Goal: Answer question/provide support: Share knowledge or assist other users

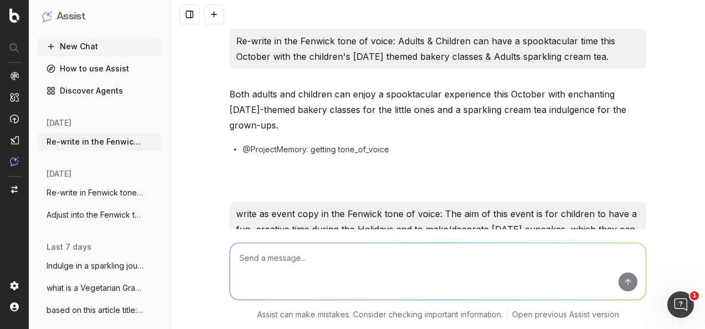
scroll to position [1494, 0]
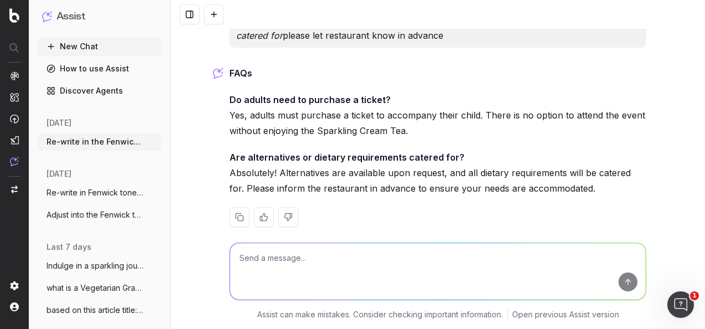
click at [306, 291] on textarea at bounding box center [438, 271] width 416 height 57
type textarea "R"
paste textarea "Welcome to the [PERSON_NAME] Suite – we're delighted to have you here. The [PER…"
type textarea "lo-ipsum do sit Ametcon adip el seddo: Eiusmod te inc UT Laboree Dolor – ma'al …"
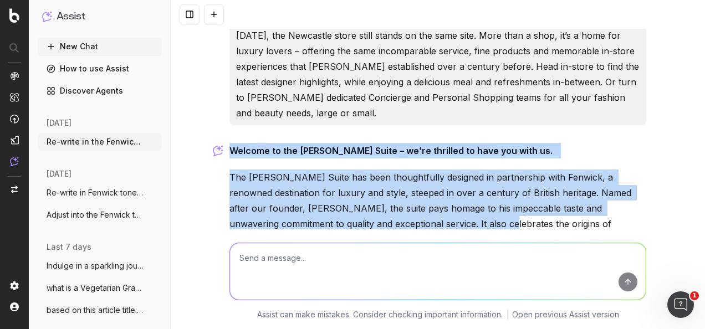
scroll to position [2013, 0]
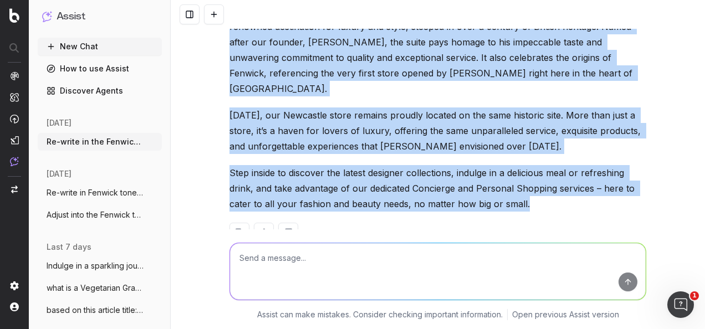
drag, startPoint x: 225, startPoint y: 134, endPoint x: 525, endPoint y: 187, distance: 305.2
drag, startPoint x: 525, startPoint y: 187, endPoint x: 450, endPoint y: 151, distance: 83.1
copy div "Loremip do sit AM Consect Adipi – el’se doeiusmo te inci utl etdo ma. Ali EN Ad…"
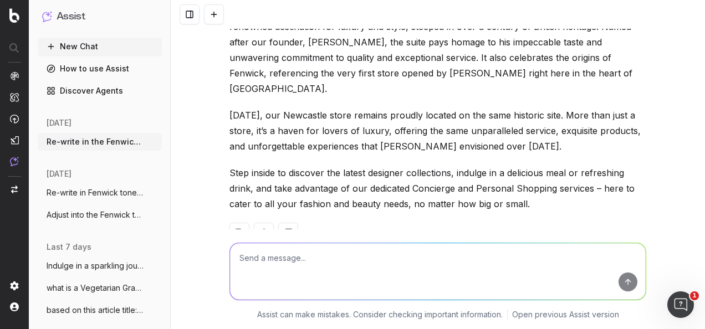
click at [307, 255] on textarea at bounding box center [438, 271] width 416 height 57
paste textarea "Personal Shopping Curate the perfect wardrobe for your stay at [GEOGRAPHIC_DATA…"
type textarea "write in fenwick tone of voice: Personal Shopping Curate the perfect wardrobe f…"
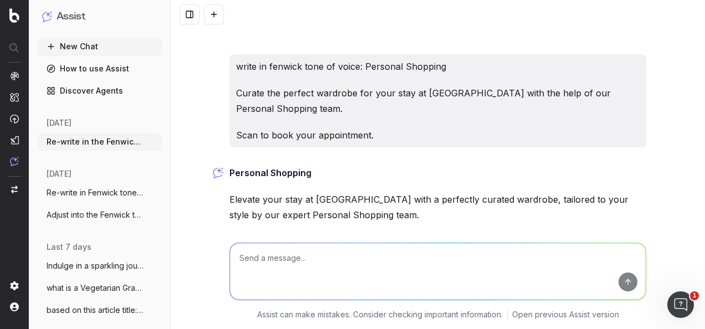
scroll to position [2257, 0]
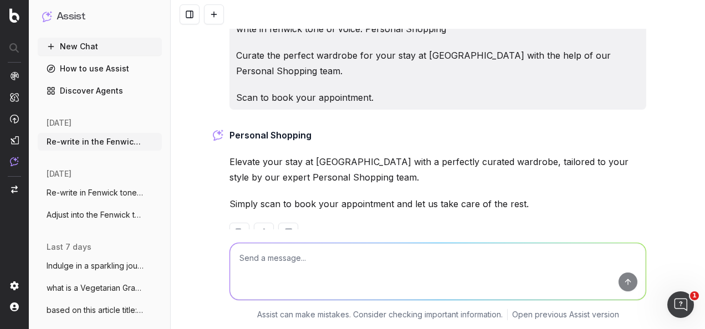
drag, startPoint x: 531, startPoint y: 172, endPoint x: 226, endPoint y: 102, distance: 312.9
click at [230, 128] on div "Personal Shopping Elevate your stay at [GEOGRAPHIC_DATA] with a perfectly curat…" at bounding box center [438, 194] width 417 height 133
drag, startPoint x: 226, startPoint y: 102, endPoint x: 250, endPoint y: 104, distance: 23.4
copy div "Personal Shopping Elevate your stay at [GEOGRAPHIC_DATA] with a perfectly curat…"
drag, startPoint x: 315, startPoint y: 254, endPoint x: 315, endPoint y: 261, distance: 6.7
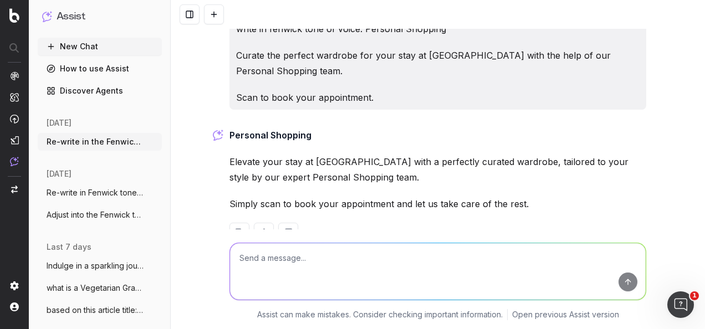
click at [315, 257] on textarea at bounding box center [438, 271] width 416 height 57
paste textarea "Concierge Your dedicated shopping assistant, here to make every fashion wish co…"
type textarea "re-write in Fenwick tone of voice: Concierge Your dedicated shopping assistant,…"
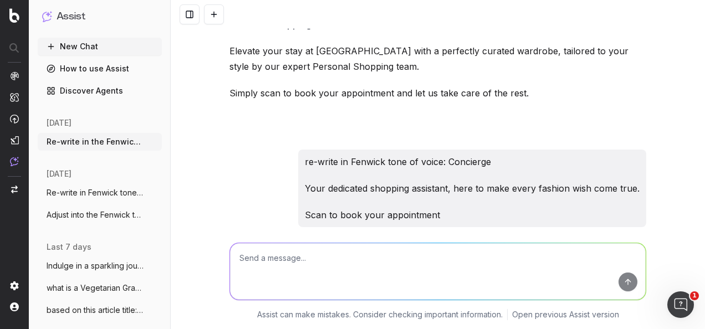
scroll to position [2486, 0]
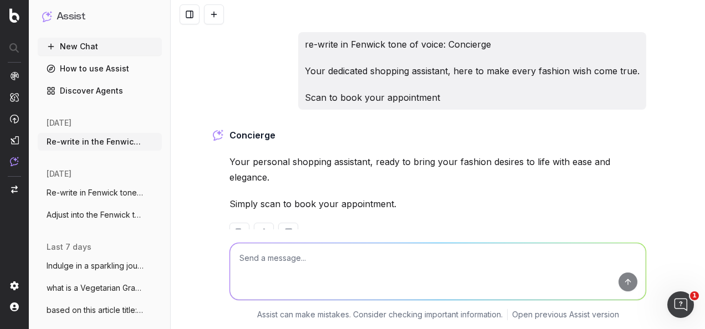
drag, startPoint x: 353, startPoint y: 170, endPoint x: 221, endPoint y: 102, distance: 148.3
drag, startPoint x: 221, startPoint y: 102, endPoint x: 238, endPoint y: 103, distance: 17.2
copy div "Concierge Your personal shopping assistant, ready to bring your fashion desires…"
click at [316, 271] on textarea at bounding box center [438, 271] width 416 height 57
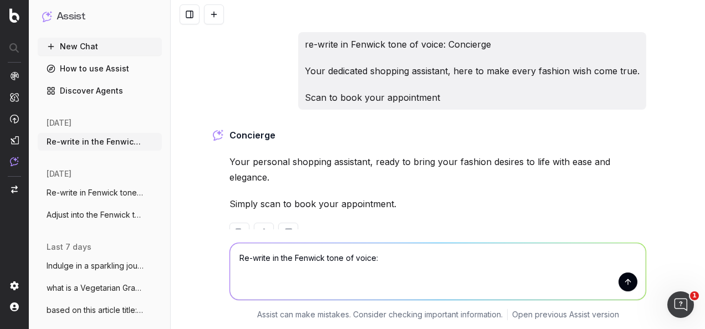
paste textarea "Forgotten something? Don’t worry – Fenwick Shopping & Concierge are at your ser…"
type textarea "Re-write in the Fenwick tone of voice: Forgotten something? Don’t worry – Fenwi…"
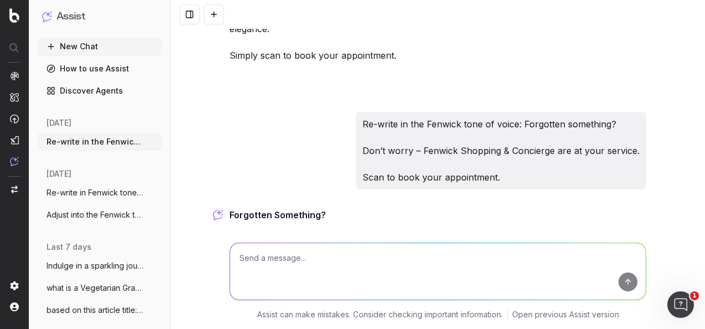
scroll to position [2699, 0]
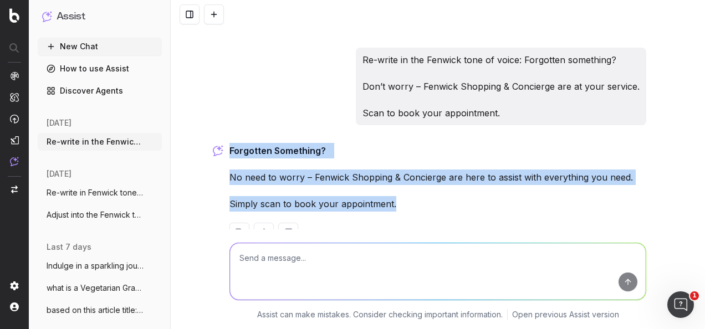
drag, startPoint x: 401, startPoint y: 184, endPoint x: 224, endPoint y: 121, distance: 187.9
drag, startPoint x: 224, startPoint y: 121, endPoint x: 240, endPoint y: 122, distance: 16.1
copy div "Forgotten Something? No need to worry – Fenwick Shopping & Concierge are here t…"
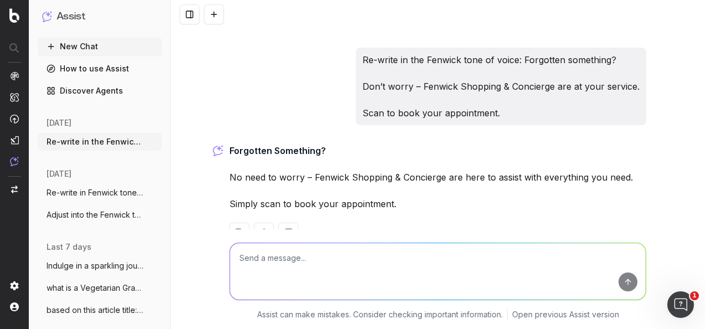
click at [314, 247] on textarea at bounding box center [438, 271] width 416 height 57
paste textarea "Forgotten something? Don’t worry – Fenwick Shopping & Concierge are at your ser…"
type textarea "re-write in the Fenwick tone of voice: Forgotten something? Don’t worry – Fenwi…"
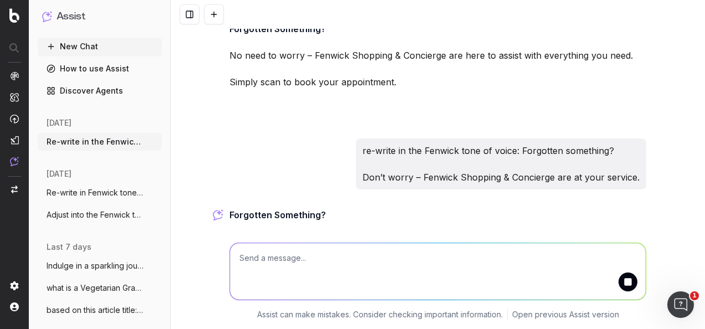
scroll to position [2858, 0]
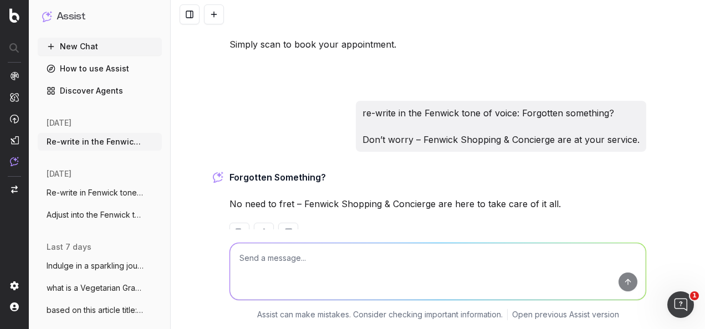
drag, startPoint x: 569, startPoint y: 173, endPoint x: 225, endPoint y: 144, distance: 345.6
drag, startPoint x: 225, startPoint y: 144, endPoint x: 242, endPoint y: 143, distance: 17.3
copy div "Forgotten Something? No need to fret – Fenwick Shopping & Concierge are here to…"
click at [369, 269] on textarea at bounding box center [438, 271] width 416 height 57
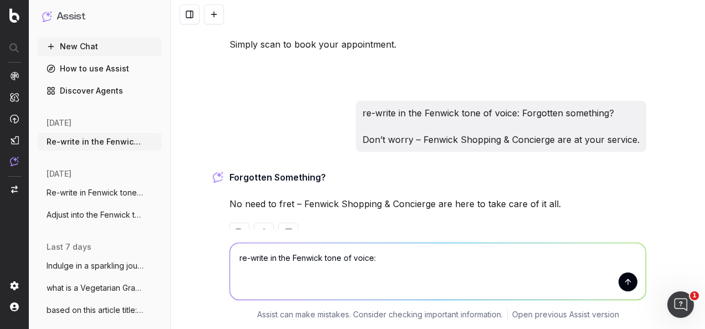
paste textarea "Book a free, personal shopping appointment with our expert teams. In store or v…"
type textarea "re-write in the Fenwick tone of voice: Book a free, personal shopping appointme…"
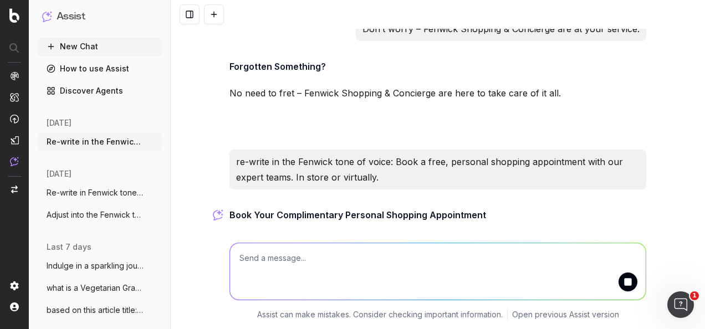
scroll to position [3007, 0]
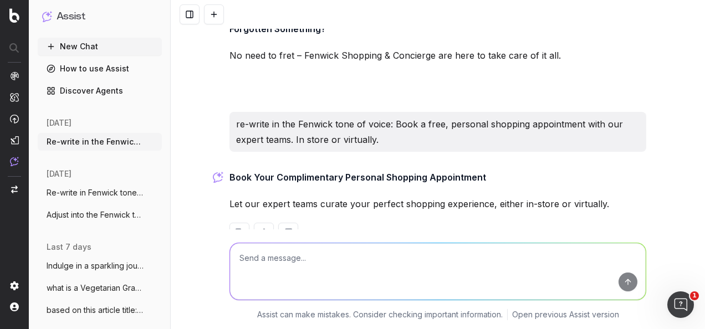
click at [332, 196] on p "Let our expert teams curate your perfect shopping experience, either in-store o…" at bounding box center [438, 204] width 417 height 16
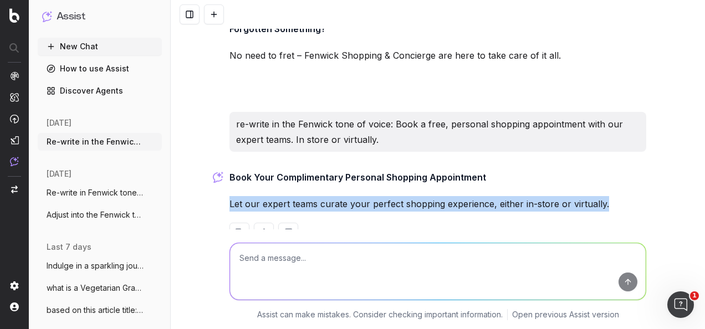
click at [331, 196] on p "Let our expert teams curate your perfect shopping experience, either in-store o…" at bounding box center [438, 204] width 417 height 16
copy div "Let our expert teams curate your perfect shopping experience, either in-store o…"
click at [341, 261] on textarea at bounding box center [438, 271] width 416 height 57
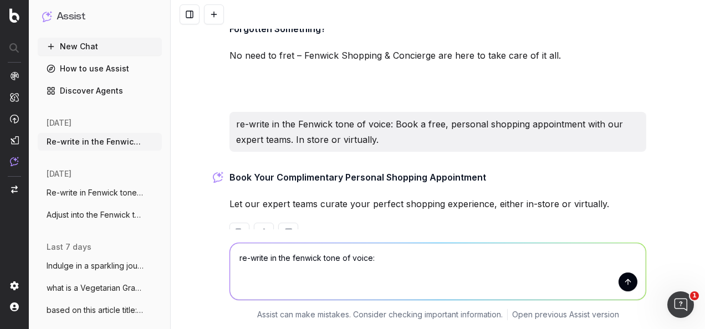
paste textarea "Let our expert teams curate your perfect shopping experience. Book a personal s…"
type textarea "re-write in the fenwick tone of voice: Let our expert teams curate your perfect…"
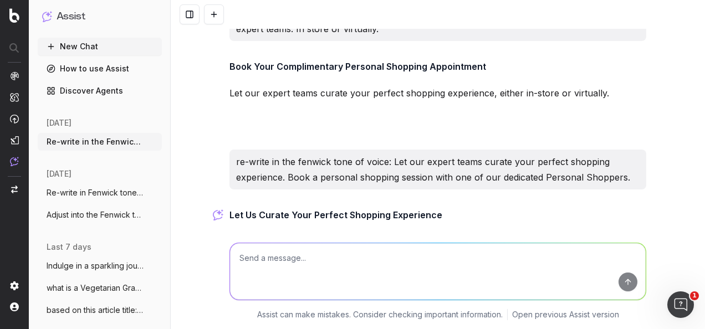
scroll to position [3171, 0]
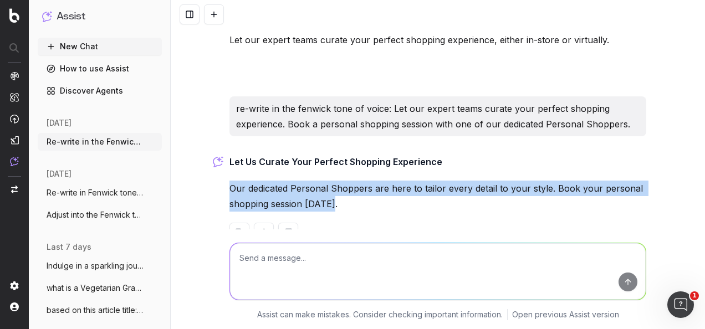
drag, startPoint x: 326, startPoint y: 174, endPoint x: 228, endPoint y: 154, distance: 100.1
click at [230, 181] on p "Our dedicated Personal Shoppers are here to tailor every detail to your style. …" at bounding box center [438, 196] width 417 height 31
drag, startPoint x: 228, startPoint y: 154, endPoint x: 247, endPoint y: 158, distance: 19.3
copy p "Our dedicated Personal Shoppers are here to tailor every detail to your style. …"
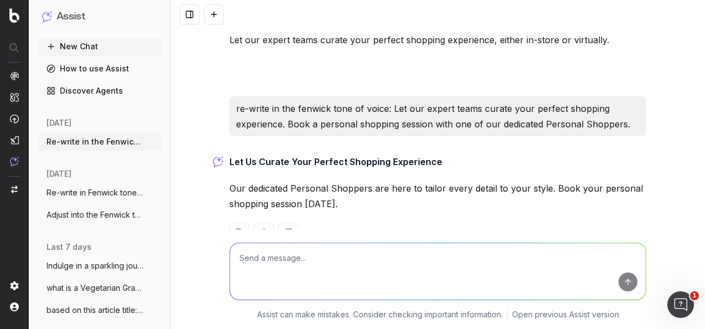
click at [308, 245] on textarea at bounding box center [438, 271] width 416 height 57
type textarea "R"
paste textarea "Get expert style advice and fashion tips from our dedicated Personal Shoppers."
type textarea "re-write in the Fenwick tone of voice: Get expert style advice and fashion tips…"
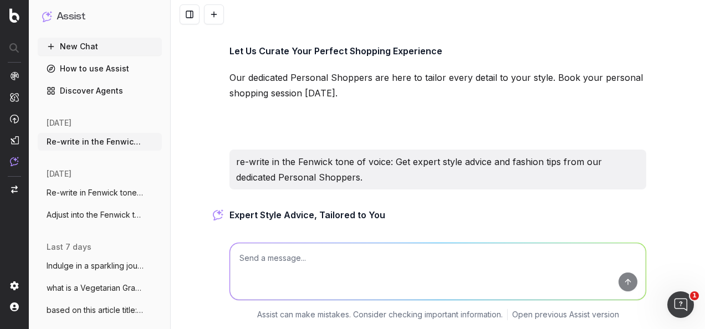
scroll to position [3320, 0]
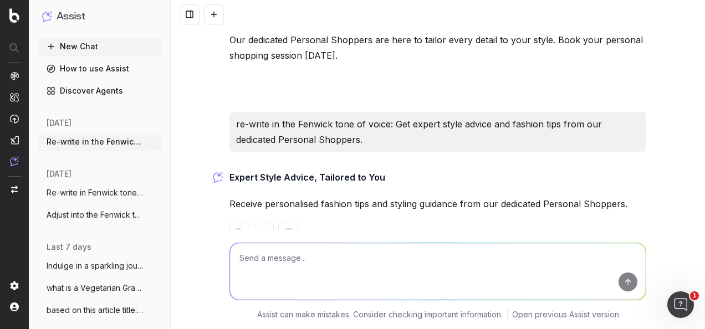
click at [342, 196] on p "Receive personalised fashion tips and styling guidance from our dedicated Perso…" at bounding box center [438, 204] width 417 height 16
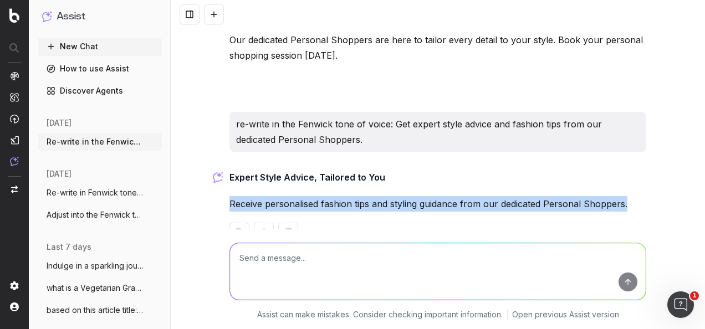
click at [342, 196] on p "Receive personalised fashion tips and styling guidance from our dedicated Perso…" at bounding box center [438, 204] width 417 height 16
copy div "Receive personalised fashion tips and styling guidance from our dedicated Perso…"
click at [303, 274] on textarea at bounding box center [438, 271] width 416 height 57
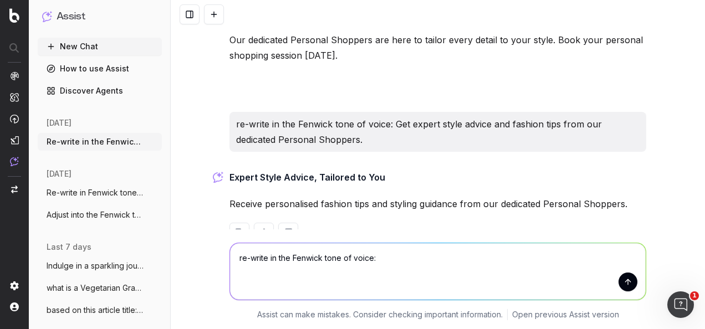
paste textarea "Receive personalised stylish guidance and fashion tips from our dedicated Perso…"
type textarea "re-write in the Fenwick tone of voice: Receive personalised stylish guidance an…"
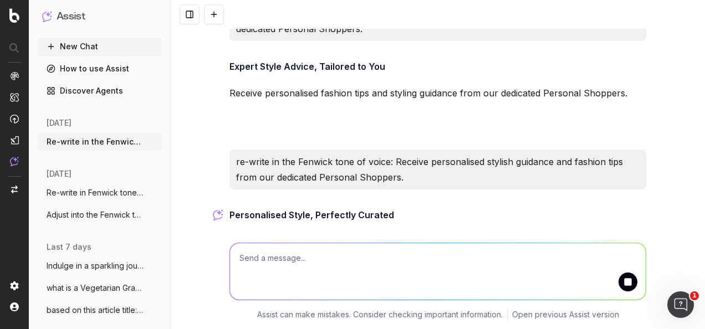
scroll to position [3468, 0]
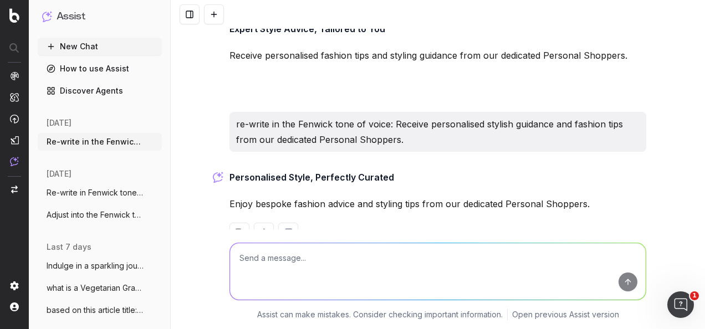
click at [274, 196] on p "Enjoy bespoke fashion advice and styling tips from our dedicated Personal Shopp…" at bounding box center [438, 204] width 417 height 16
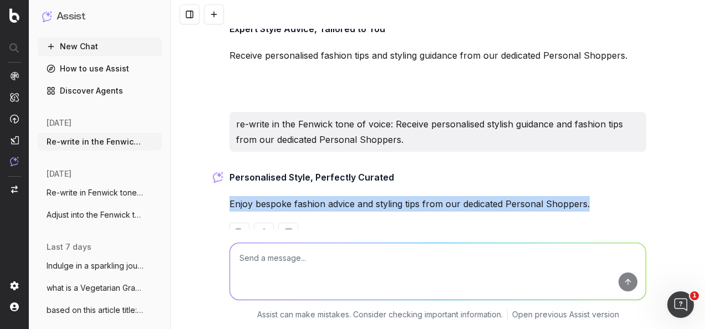
click at [274, 196] on p "Enjoy bespoke fashion advice and styling tips from our dedicated Personal Shopp…" at bounding box center [438, 204] width 417 height 16
copy div "Enjoy bespoke fashion advice and styling tips from our dedicated Personal Shopp…"
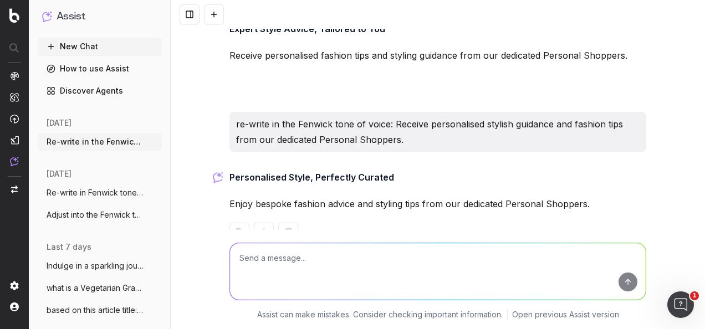
click at [278, 270] on textarea at bounding box center [438, 271] width 416 height 57
paste textarea "Curate the perfect wardrobe for your stay at [GEOGRAPHIC_DATA] with the help of…"
type textarea "re-write in the Fenwick tone of voice: Curate the perfect wardrobe for your sta…"
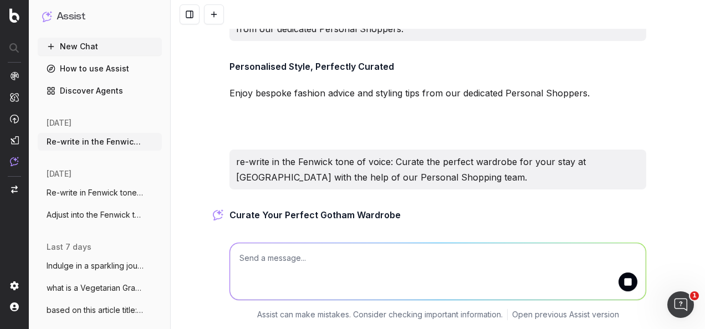
scroll to position [3632, 0]
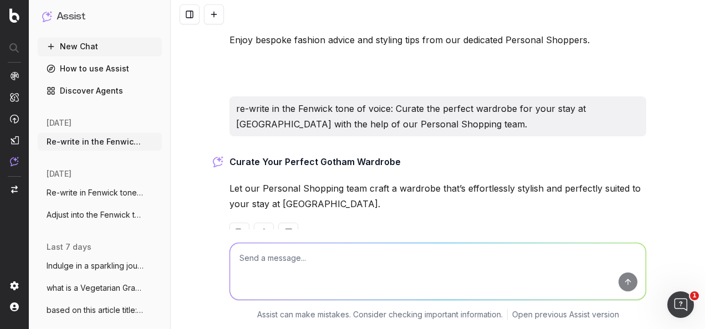
click at [322, 181] on p "Let our Personal Shopping team craft a wardrobe that’s effortlessly stylish and…" at bounding box center [438, 196] width 417 height 31
click at [318, 181] on p "Let our Personal Shopping team craft a wardrobe that’s effortlessly stylish and…" at bounding box center [438, 196] width 417 height 31
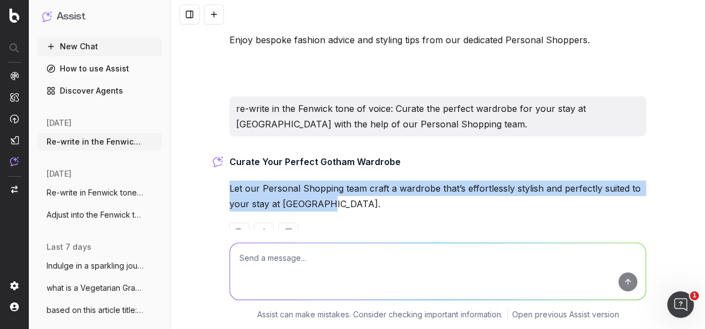
drag, startPoint x: 289, startPoint y: 171, endPoint x: 207, endPoint y: 164, distance: 82.3
click at [207, 164] on div "Re-write in the Fenwick tone of voice: Adults & Children can have a spooktacula…" at bounding box center [438, 164] width 535 height 329
drag, startPoint x: 207, startPoint y: 164, endPoint x: 248, endPoint y: 166, distance: 41.1
copy p "Let our Personal Shopping team craft a wardrobe that’s effortlessly stylish and…"
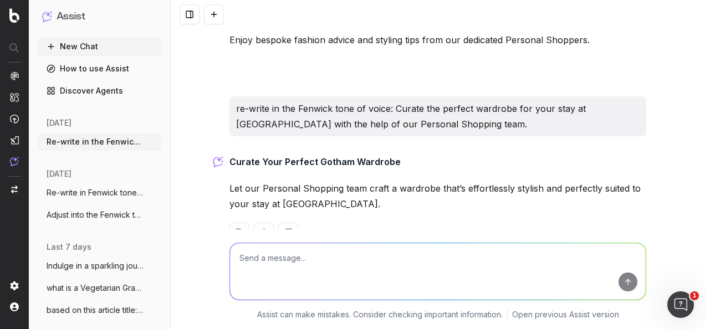
click at [316, 256] on textarea at bounding box center [438, 271] width 416 height 57
type textarea "S"
type textarea "synonyms for the word 'quality'"
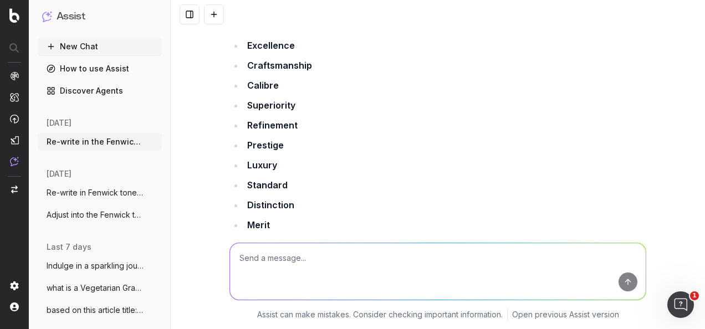
scroll to position [3861, 0]
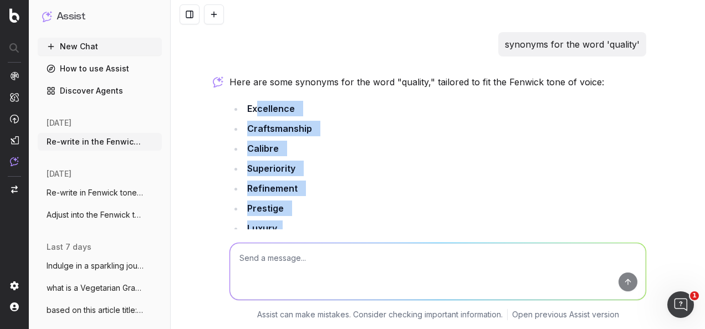
drag, startPoint x: 251, startPoint y: 70, endPoint x: 284, endPoint y: 191, distance: 125.4
click at [284, 191] on ul "Excellence Craftsmanship Calibre Superiority Refinement Prestige Luxury Standar…" at bounding box center [438, 198] width 417 height 195
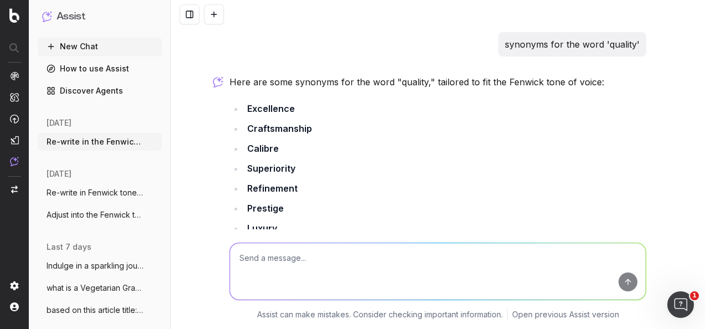
drag, startPoint x: 284, startPoint y: 191, endPoint x: 236, endPoint y: 75, distance: 125.3
click at [236, 101] on ul "Excellence Craftsmanship Calibre Superiority Refinement Prestige Luxury Standar…" at bounding box center [438, 198] width 417 height 195
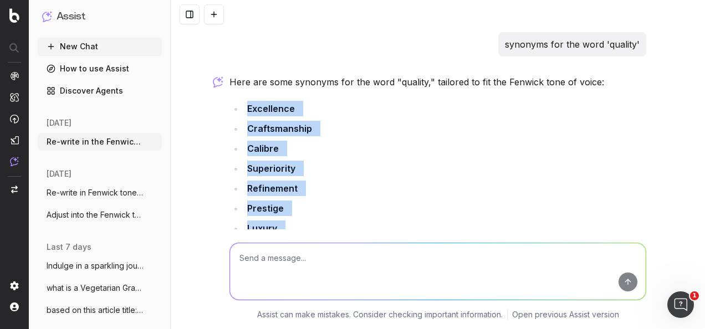
drag, startPoint x: 243, startPoint y: 72, endPoint x: 286, endPoint y: 215, distance: 149.5
click at [286, 215] on ul "Excellence Craftsmanship Calibre Superiority Refinement Prestige Luxury Standar…" at bounding box center [438, 198] width 417 height 195
drag, startPoint x: 286, startPoint y: 215, endPoint x: 261, endPoint y: 112, distance: 106.3
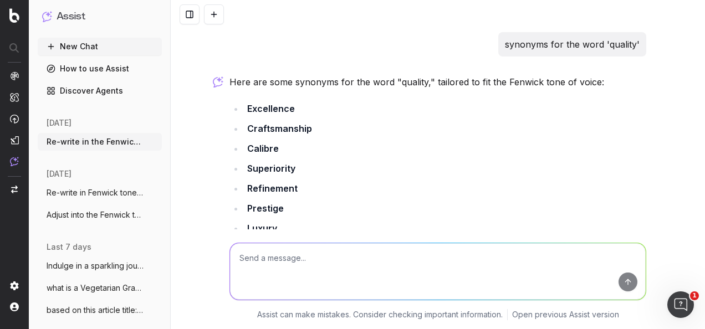
click at [275, 253] on textarea at bounding box center [438, 271] width 416 height 57
type textarea "synonym for the word 'haven'"
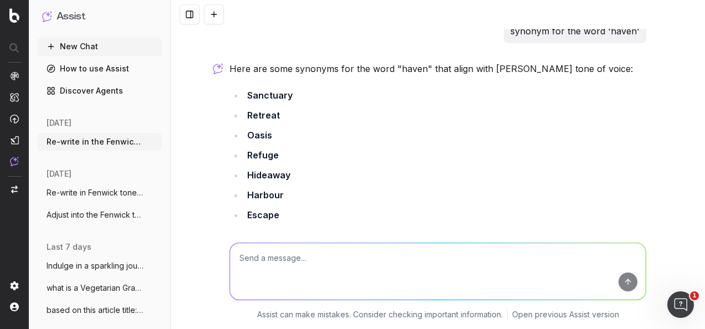
scroll to position [4200, 0]
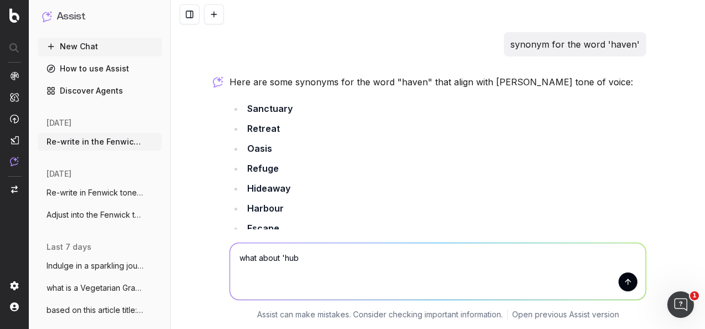
type textarea "what about 'hub'"
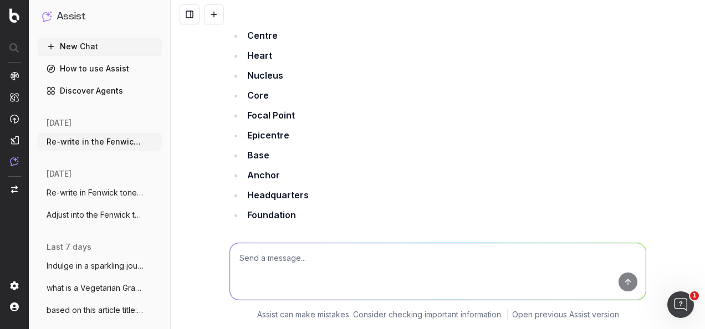
scroll to position [4651, 0]
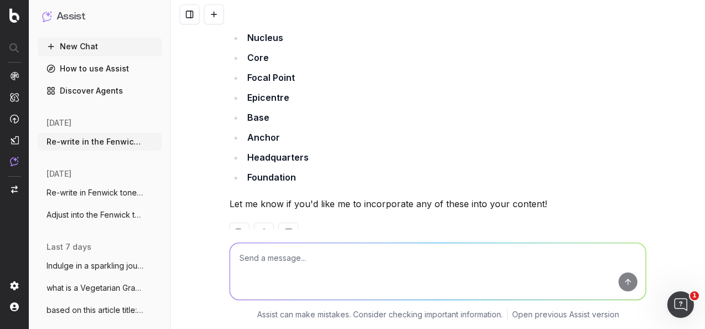
click at [400, 258] on textarea at bounding box center [438, 271] width 416 height 57
paste textarea "A Word copy document for this copy is available too, just incase it's easier to…"
type textarea "sound clear: A Word copy document for this copy is available too, just incase i…"
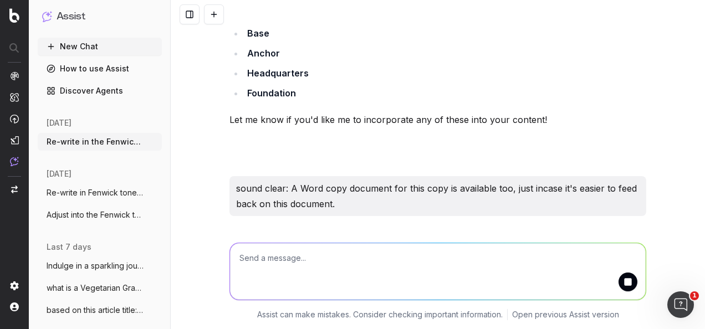
scroll to position [4788, 0]
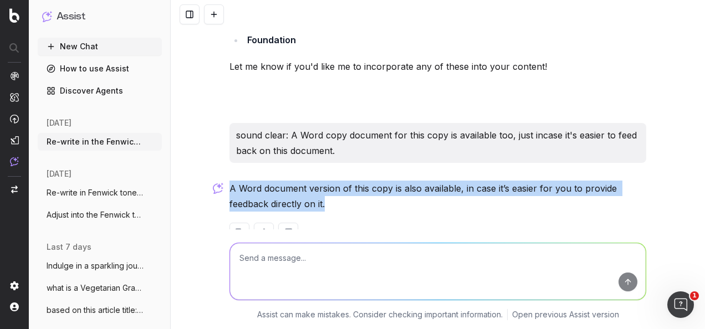
drag, startPoint x: 328, startPoint y: 174, endPoint x: 226, endPoint y: 154, distance: 104.1
click at [230, 181] on p "A Word document version of this copy is also available, in case it’s easier for…" at bounding box center [438, 196] width 417 height 31
drag, startPoint x: 226, startPoint y: 154, endPoint x: 240, endPoint y: 154, distance: 13.9
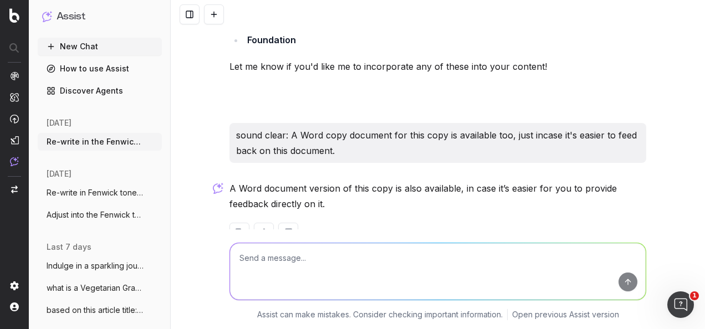
click at [266, 255] on textarea at bounding box center [438, 271] width 416 height 57
paste textarea "Re-write in the Fenwick tone of voice: It's your last chance to shop must-have …"
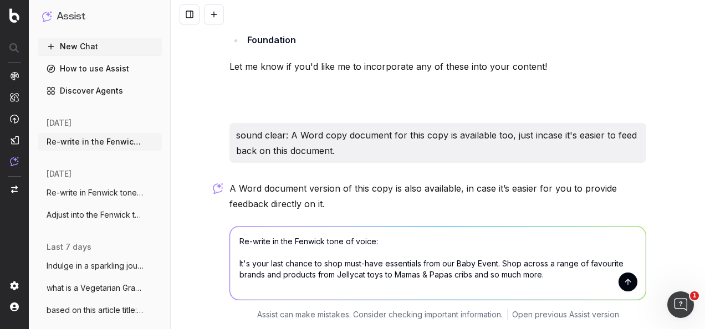
scroll to position [4805, 0]
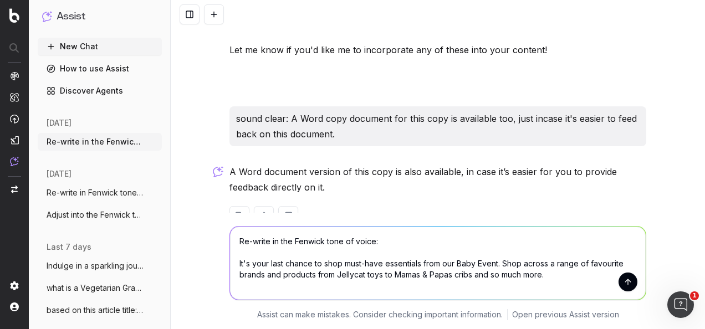
type textarea "Re-write in the Fenwick tone of voice: It's your last chance to shop must-have …"
click at [624, 281] on button "submit" at bounding box center [628, 282] width 19 height 19
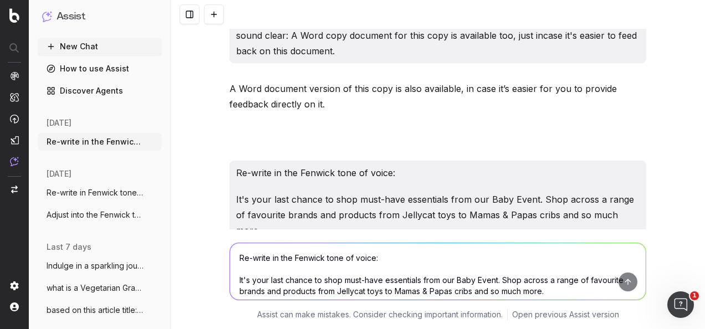
scroll to position [4979, 0]
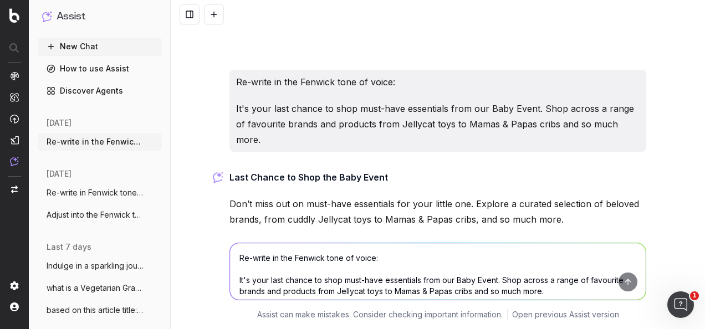
drag, startPoint x: 565, startPoint y: 174, endPoint x: 226, endPoint y: 129, distance: 341.8
click at [230, 170] on div "Last Chance to Shop the Baby Event Don’t miss out on must-have essentials for y…" at bounding box center [438, 223] width 417 height 106
drag, startPoint x: 226, startPoint y: 129, endPoint x: 246, endPoint y: 130, distance: 20.5
click at [426, 266] on textarea "Re-write in the Fenwick tone of voice: It's your last chance to shop must-have …" at bounding box center [438, 271] width 416 height 57
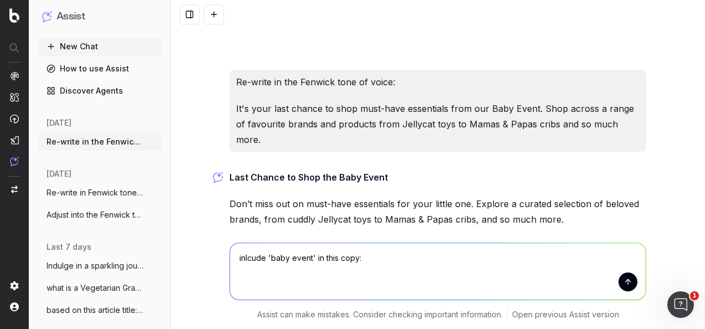
paste textarea "Don’t miss out on must-have essentials for your little one. Explore a curated s…"
type textarea "inlcude 'baby event' in this copy: Don’t miss out on must-have essentials for y…"
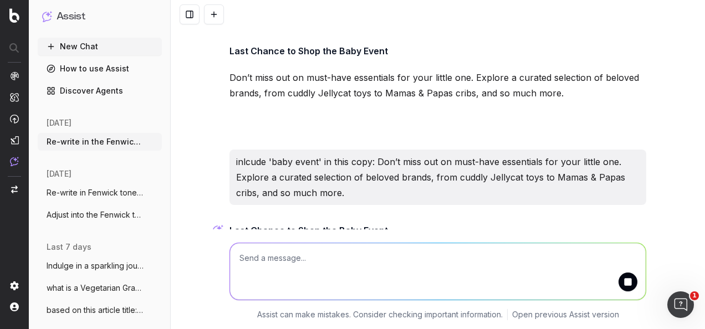
scroll to position [5159, 0]
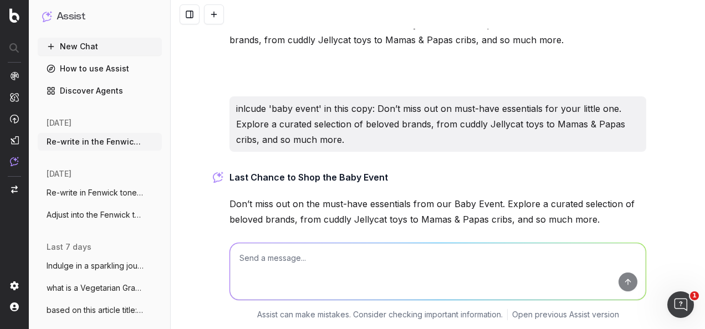
drag, startPoint x: 596, startPoint y: 175, endPoint x: 226, endPoint y: 158, distance: 369.7
click at [230, 196] on p "Don’t miss out on the must-have essentials from our Baby Event. Explore a curat…" at bounding box center [438, 211] width 417 height 31
drag, startPoint x: 226, startPoint y: 158, endPoint x: 246, endPoint y: 160, distance: 20.2
click at [275, 286] on textarea at bounding box center [438, 271] width 416 height 57
paste textarea "Copy option 2: Don’t miss out on the must-have essentials from our Baby Event. …"
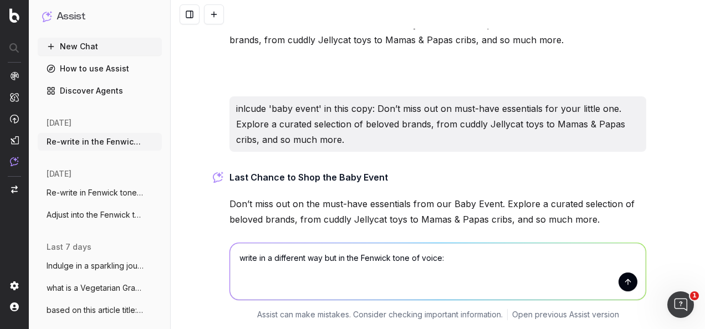
type textarea "write in a different way but in the Fenwick tone of voice: Copy option 2: Don’t…"
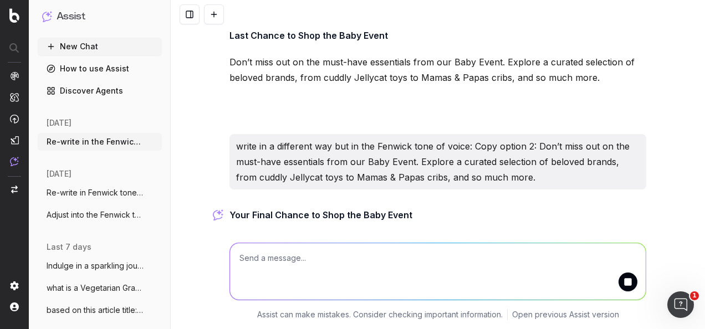
scroll to position [5338, 0]
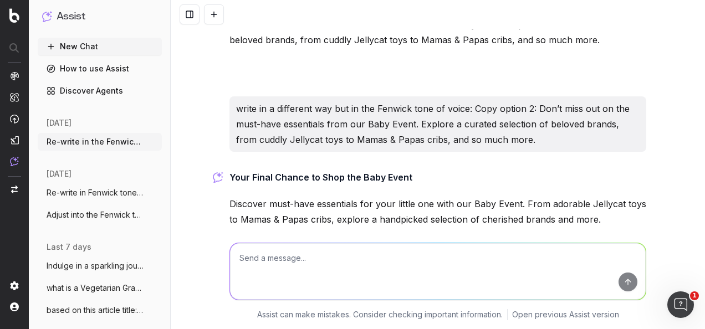
drag, startPoint x: 572, startPoint y: 175, endPoint x: 209, endPoint y: 162, distance: 363.5
click at [209, 162] on div "Re-write in the Fenwick tone of voice: Adults & Children can have a spooktacula…" at bounding box center [438, 164] width 535 height 329
drag, startPoint x: 209, startPoint y: 162, endPoint x: 260, endPoint y: 167, distance: 51.3
click at [332, 262] on textarea at bounding box center [438, 271] width 416 height 57
paste textarea "Copy option 2: Discover must-have essentials for your little one with our Baby …"
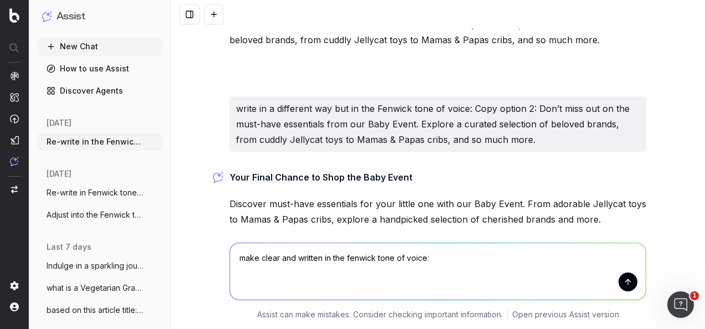
type textarea "make clear and written in the fenwick tone of voice: Copy option 2: Discover mu…"
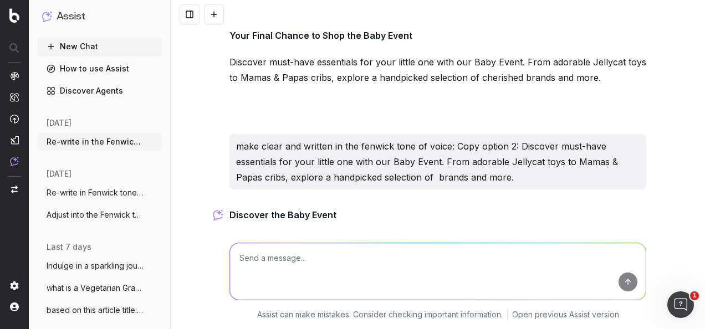
scroll to position [5534, 0]
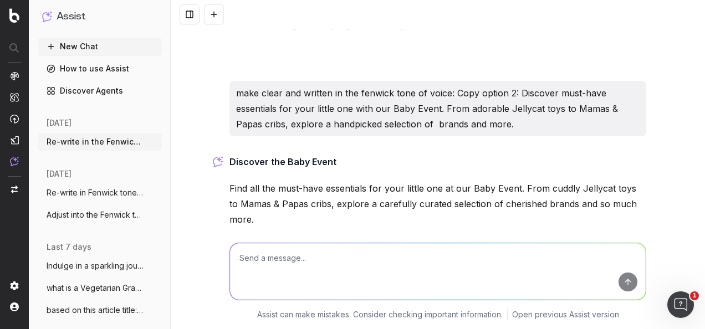
click at [291, 181] on p "Find all the must-have essentials for your little one at our Baby Event. From c…" at bounding box center [438, 204] width 417 height 47
drag, startPoint x: 284, startPoint y: 170, endPoint x: 221, endPoint y: 139, distance: 70.4
drag, startPoint x: 221, startPoint y: 139, endPoint x: 241, endPoint y: 144, distance: 20.5
drag, startPoint x: 378, startPoint y: 277, endPoint x: 380, endPoint y: 267, distance: 10.2
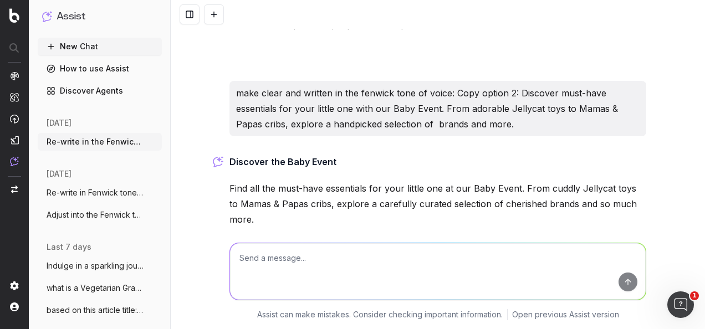
click at [378, 275] on textarea at bounding box center [438, 271] width 416 height 57
paste textarea "Copy option 2: Find all the must-have essentials for your little one at our Bab…"
type textarea "make copy more focused around baby event: Copy option 2: Find all the must-have…"
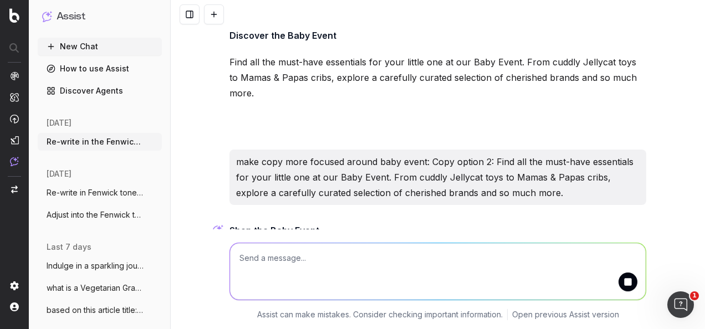
scroll to position [5729, 0]
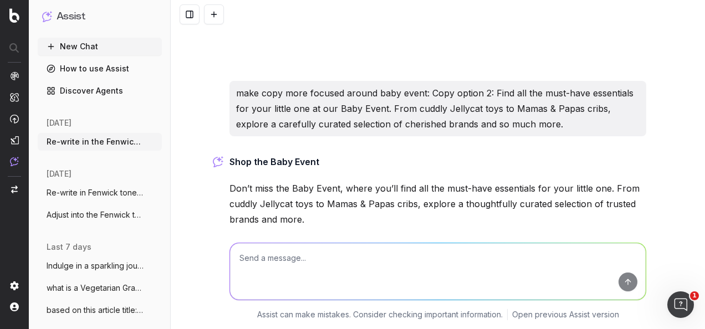
drag, startPoint x: 313, startPoint y: 171, endPoint x: 207, endPoint y: 134, distance: 112.3
click at [207, 134] on div "Re-write in the Fenwick tone of voice: Adults & Children can have a spooktacula…" at bounding box center [438, 164] width 535 height 329
drag, startPoint x: 207, startPoint y: 134, endPoint x: 281, endPoint y: 148, distance: 74.5
